Goal: Information Seeking & Learning: Check status

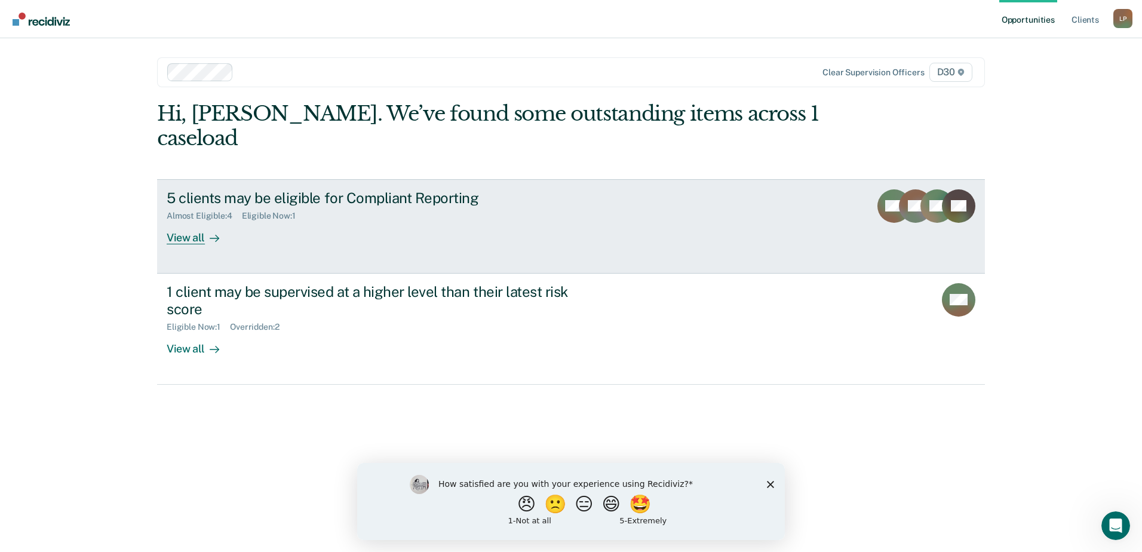
click at [182, 221] on div "View all" at bounding box center [200, 232] width 67 height 23
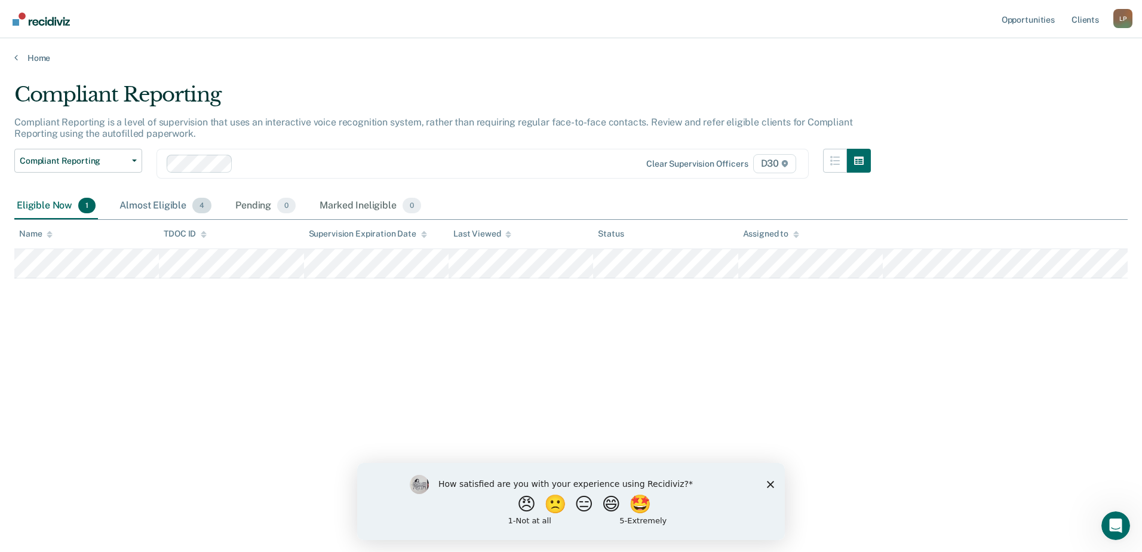
click at [170, 204] on div "Almost Eligible 4" at bounding box center [165, 206] width 97 height 26
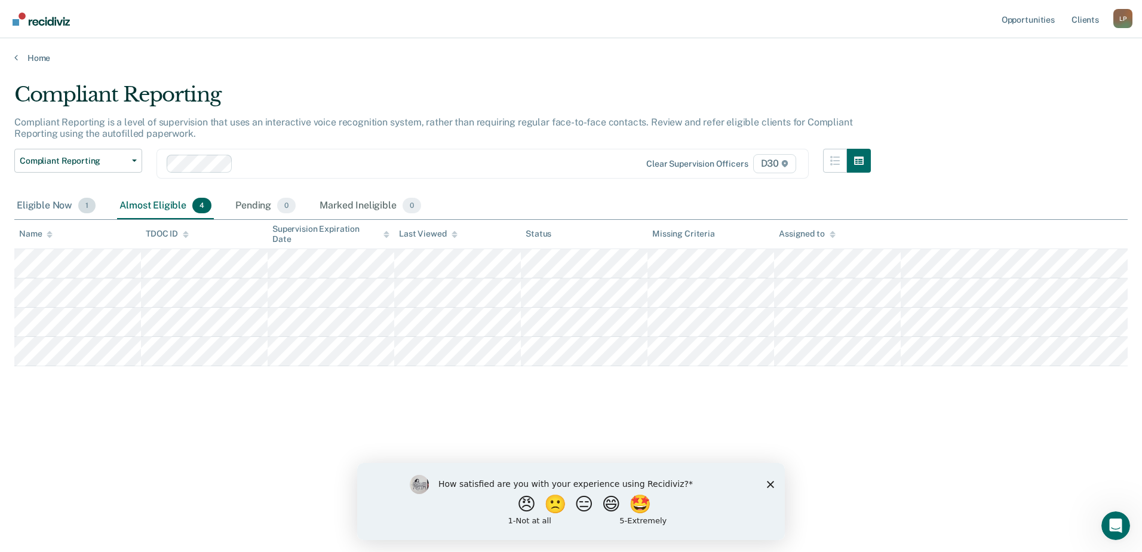
click at [62, 204] on div "Eligible Now 1" at bounding box center [56, 206] width 84 height 26
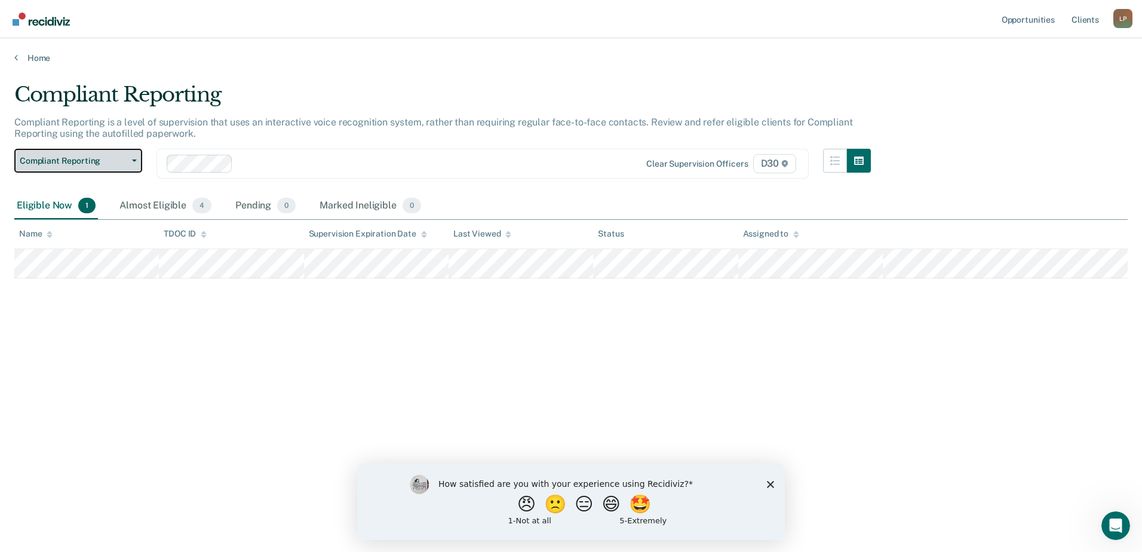
click at [136, 161] on icon "button" at bounding box center [134, 160] width 5 height 2
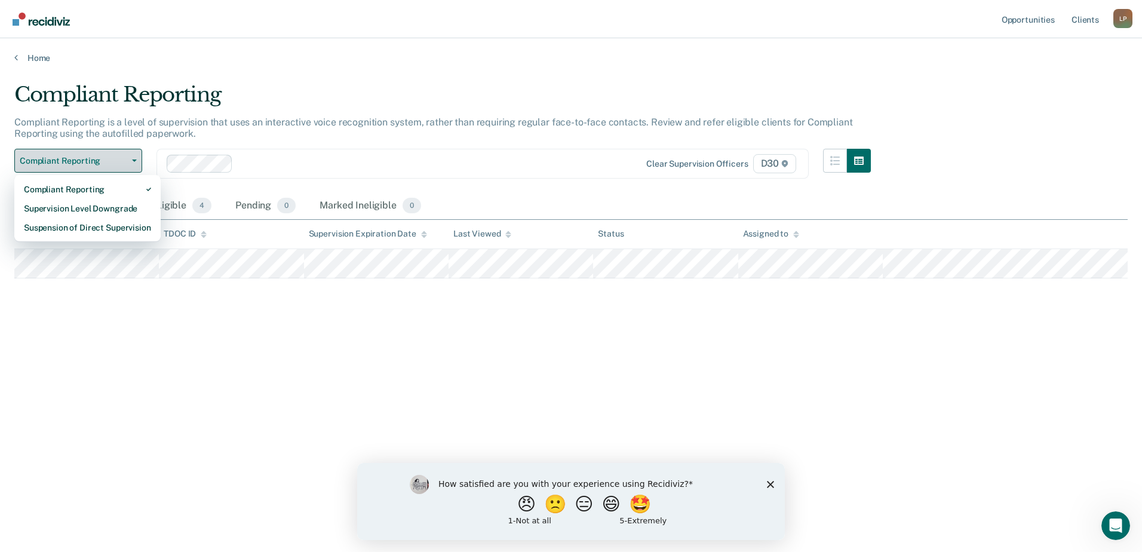
click at [136, 161] on icon "button" at bounding box center [134, 160] width 5 height 2
